Goal: Information Seeking & Learning: Understand process/instructions

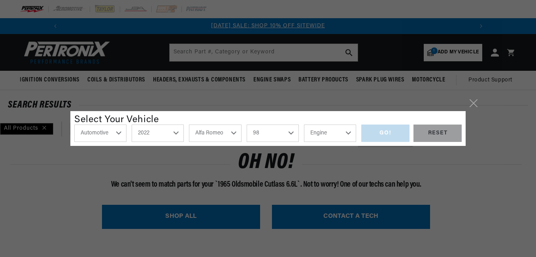
select select "Automotive"
select select "1965"
select select "Oldsmobile"
select select "Cutlass"
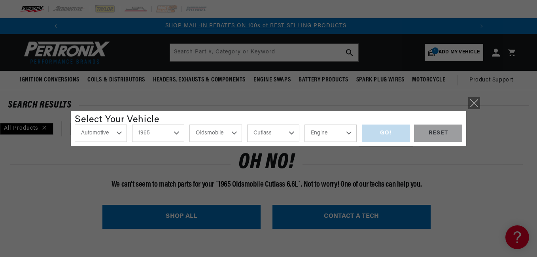
click at [473, 104] on icon at bounding box center [473, 103] width 7 height 7
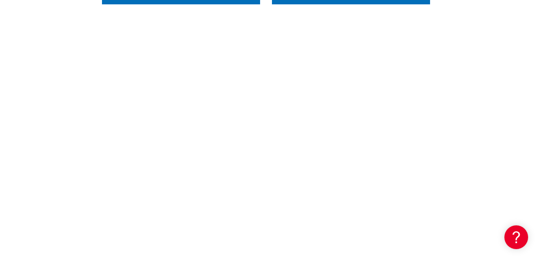
scroll to position [0, 0]
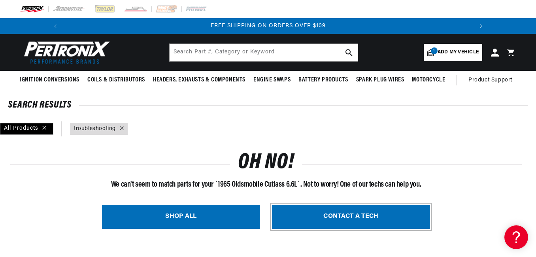
click at [351, 218] on link "CONTACT A TECH" at bounding box center [351, 217] width 158 height 24
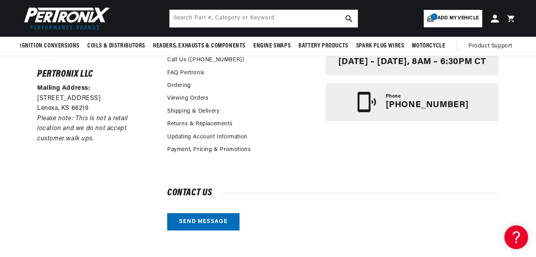
scroll to position [177, 0]
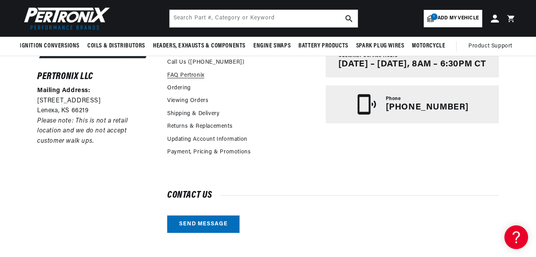
click at [185, 76] on link "FAQ Pertronix" at bounding box center [185, 75] width 37 height 9
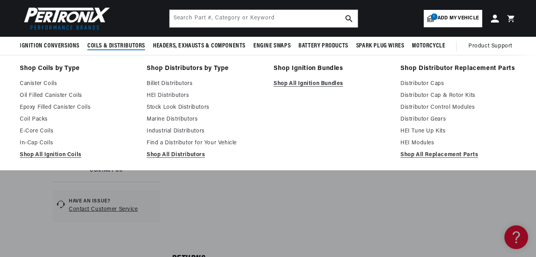
scroll to position [0, 423]
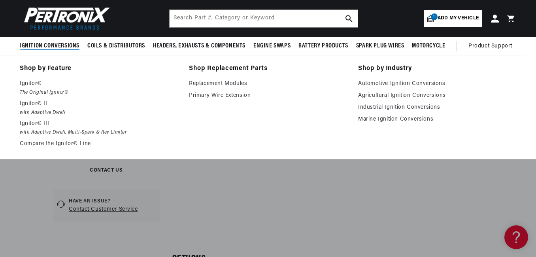
click at [45, 45] on span "Ignition Conversions" at bounding box center [50, 46] width 60 height 8
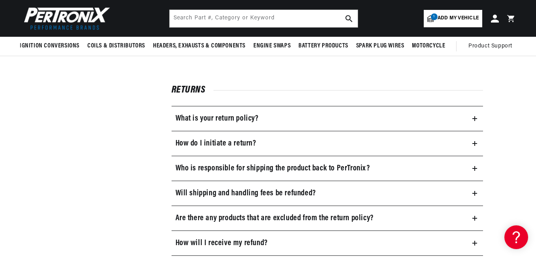
scroll to position [0, 0]
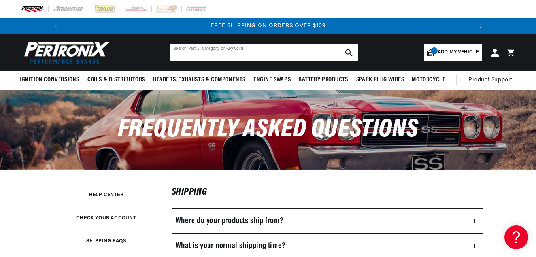
click at [231, 48] on input "text" at bounding box center [264, 52] width 188 height 17
click at [232, 47] on input "text" at bounding box center [264, 52] width 188 height 17
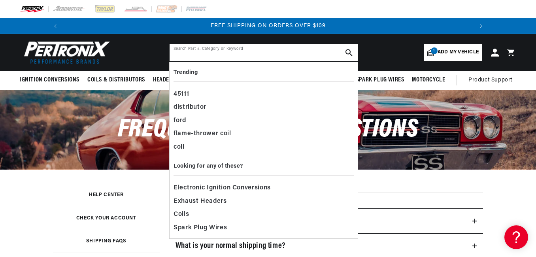
click at [232, 47] on input "text" at bounding box center [264, 52] width 188 height 17
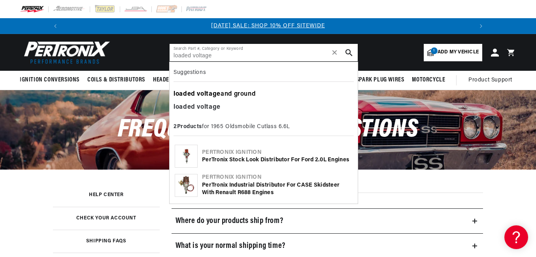
type input "loaded voltage"
click at [226, 93] on div "loaded voltage and ground" at bounding box center [264, 94] width 180 height 13
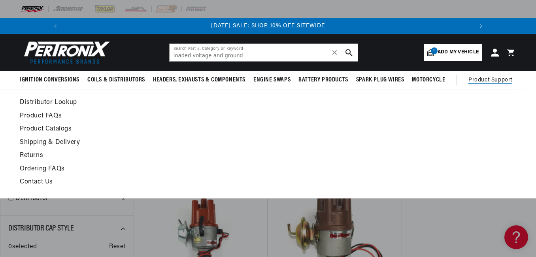
click at [475, 79] on span "Product Support" at bounding box center [490, 80] width 44 height 9
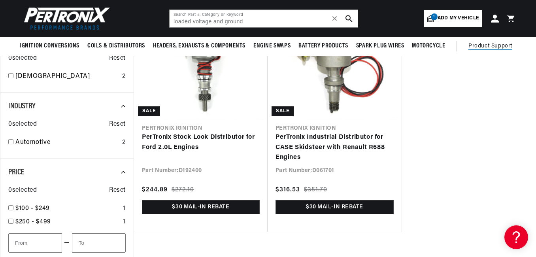
scroll to position [0, 423]
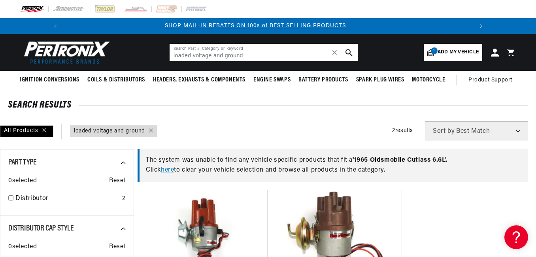
click at [259, 58] on input "loaded voltage and ground" at bounding box center [264, 52] width 188 height 17
type input "l"
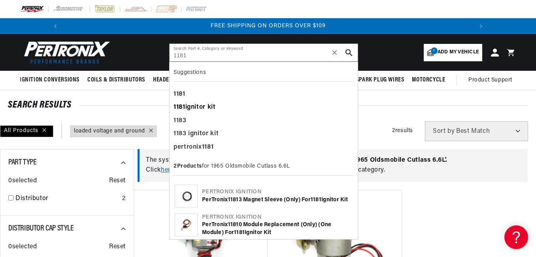
click at [212, 102] on div "1181 ignitor kit" at bounding box center [264, 107] width 180 height 13
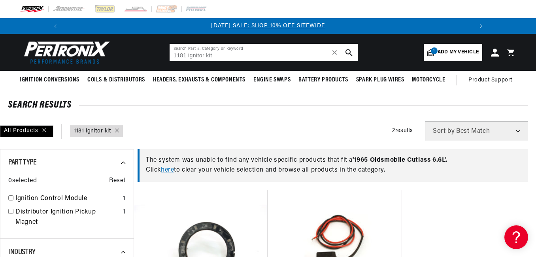
click at [245, 55] on input "1181 ignitor kit" at bounding box center [264, 52] width 188 height 17
type input "1"
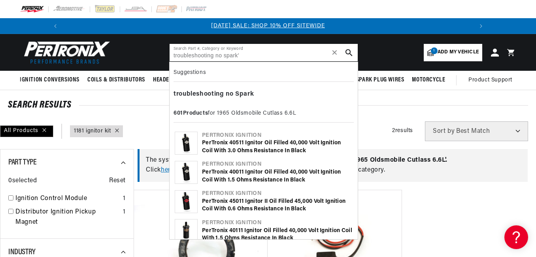
type input "troubleshooting no spark'"
click at [233, 141] on div "PerTronix 40511 Ignitor Oil Filled 40,000 Volt Ignition Coil with 3.0 Ohms Resi…" at bounding box center [277, 146] width 151 height 15
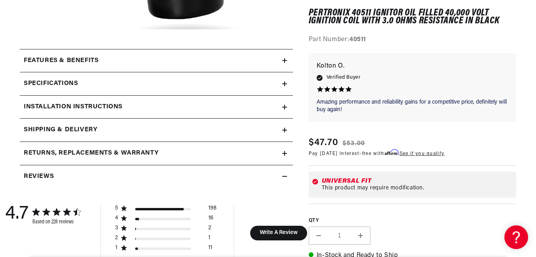
click at [289, 111] on summary "Installation instructions" at bounding box center [156, 107] width 273 height 23
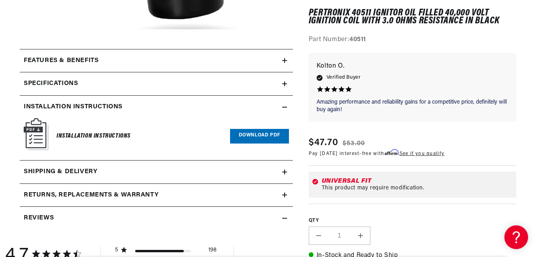
click at [284, 108] on icon at bounding box center [284, 107] width 5 height 5
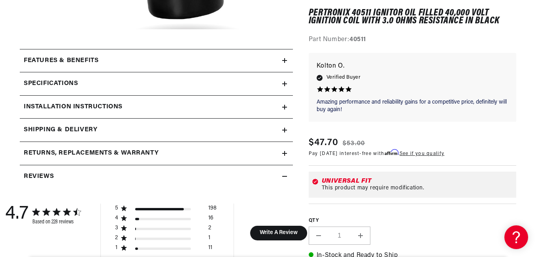
scroll to position [0, 423]
click at [283, 106] on icon at bounding box center [284, 107] width 5 height 5
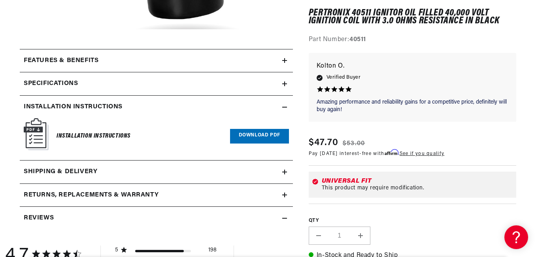
click at [255, 135] on link "Download PDF" at bounding box center [259, 136] width 59 height 15
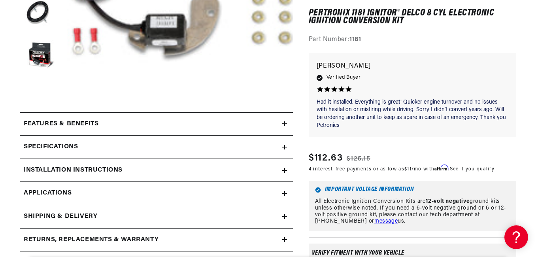
scroll to position [0, 423]
click at [285, 172] on icon at bounding box center [285, 170] width 0 height 5
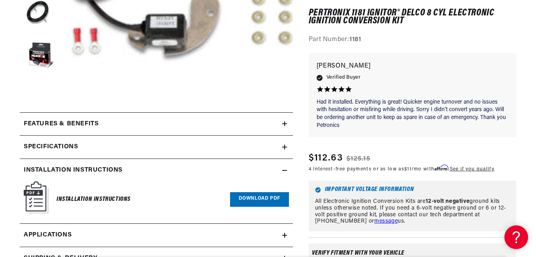
click at [264, 193] on link "Download PDF" at bounding box center [259, 199] width 59 height 15
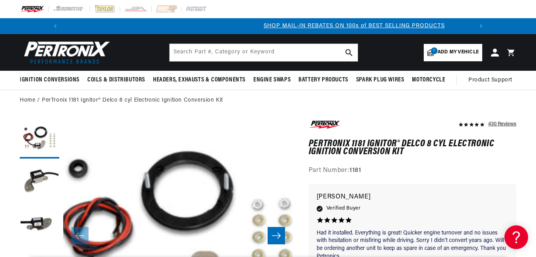
scroll to position [0, 16]
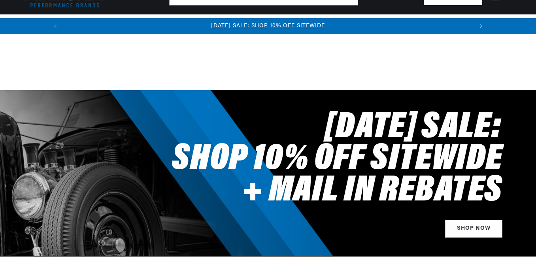
select select "1965"
select select "Oldsmobile"
select select "Cutlass"
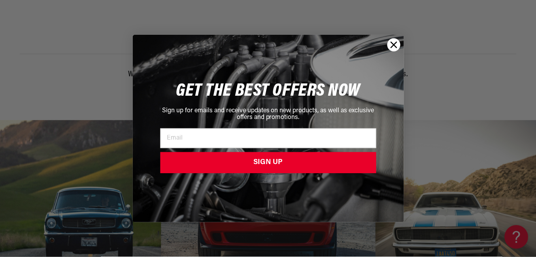
scroll to position [0, 423]
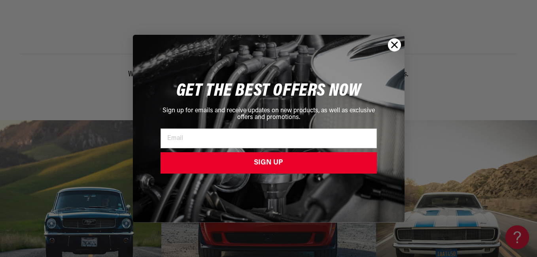
click at [396, 44] on circle "Close dialog" at bounding box center [393, 44] width 13 height 13
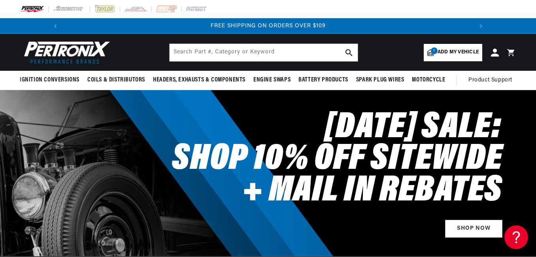
scroll to position [0, 845]
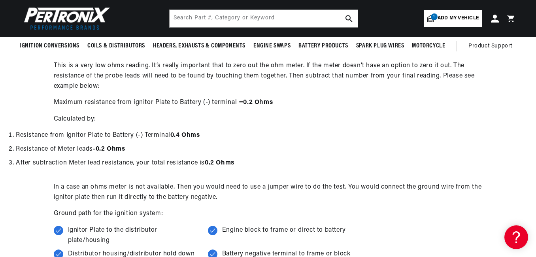
click at [362, 124] on p "Calculated by:" at bounding box center [268, 119] width 429 height 10
click at [336, 122] on p "Calculated by:" at bounding box center [268, 119] width 429 height 10
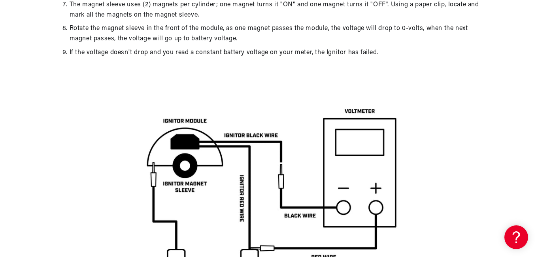
scroll to position [0, 423]
